Goal: Find specific page/section: Find specific page/section

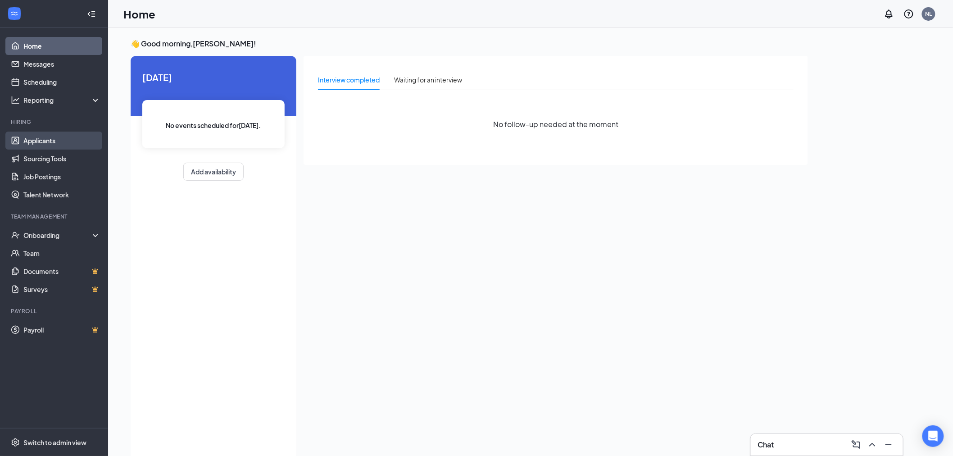
click at [41, 140] on link "Applicants" at bounding box center [61, 141] width 77 height 18
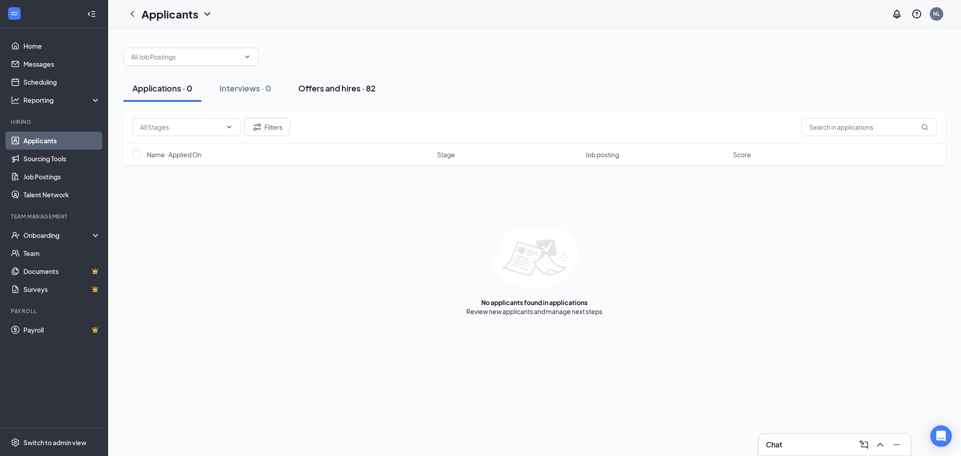
click at [352, 89] on div "Offers and hires · 82" at bounding box center [336, 87] width 77 height 11
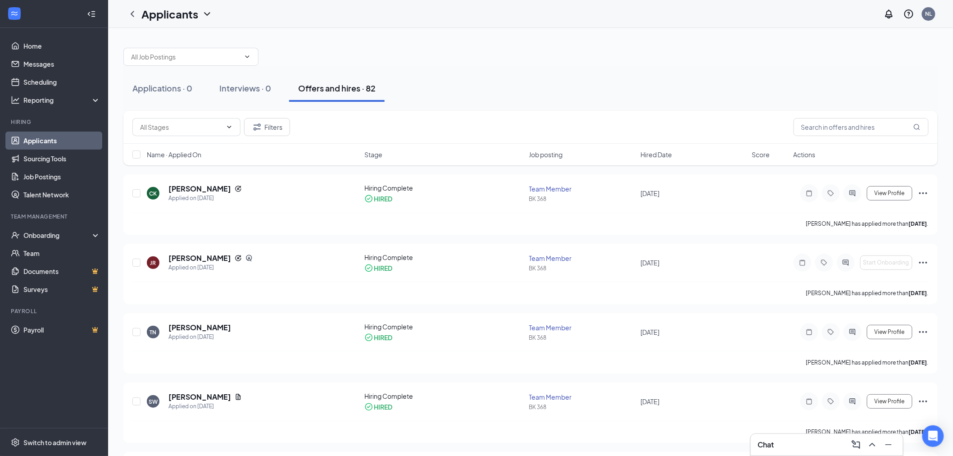
click at [203, 14] on icon "ChevronDown" at bounding box center [207, 14] width 11 height 11
click at [199, 60] on link "Archived applicants" at bounding box center [194, 58] width 97 height 9
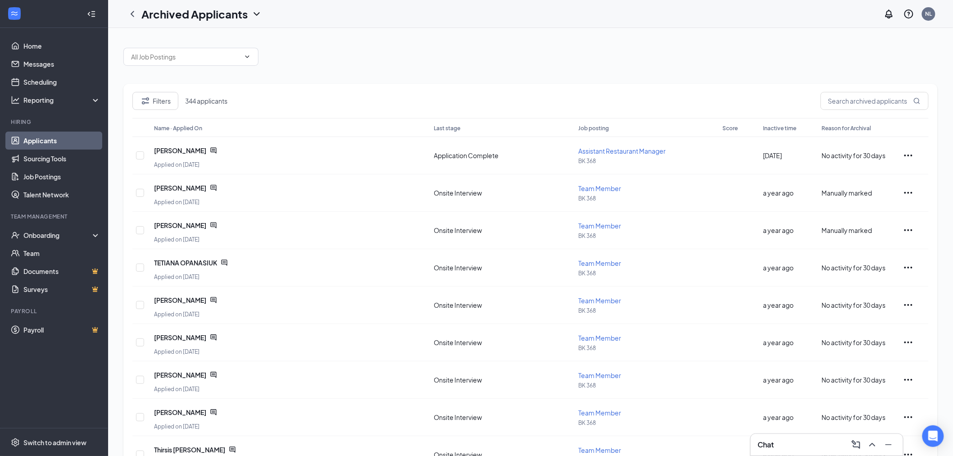
click at [212, 102] on span "344 applicants" at bounding box center [208, 100] width 46 height 9
click at [159, 100] on button "Filters" at bounding box center [155, 101] width 46 height 18
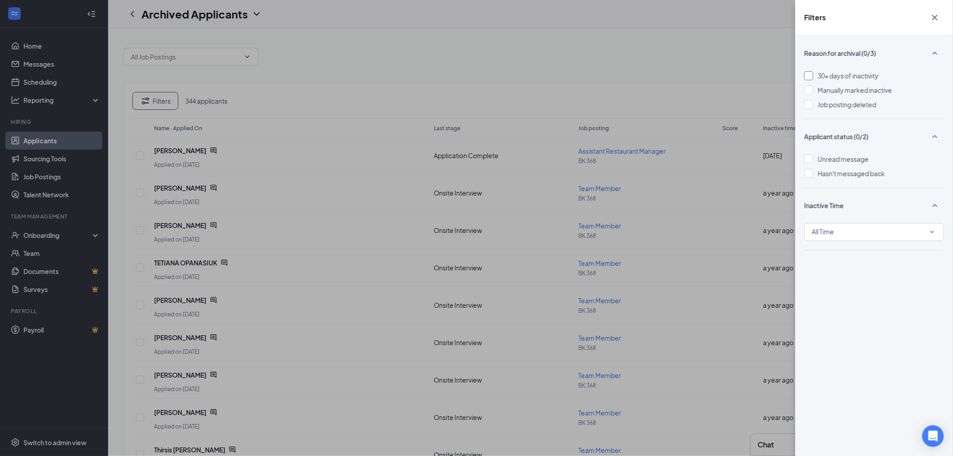
click at [809, 77] on div at bounding box center [809, 75] width 9 height 9
click at [807, 76] on img at bounding box center [809, 76] width 5 height 4
click at [582, 80] on div "Filters Reason for archival (0/3) 30+ days of inactivity Manually marked inacti…" at bounding box center [476, 228] width 953 height 456
click at [947, 16] on div "Filters" at bounding box center [875, 18] width 158 height 36
